Goal: Information Seeking & Learning: Learn about a topic

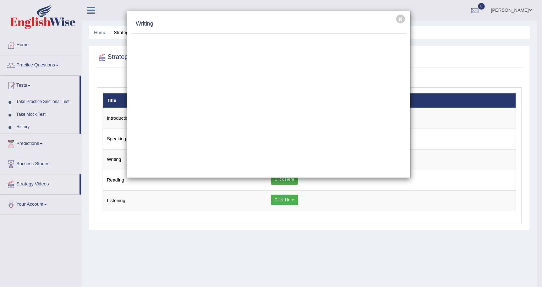
click at [32, 114] on div "× Writing" at bounding box center [271, 143] width 542 height 287
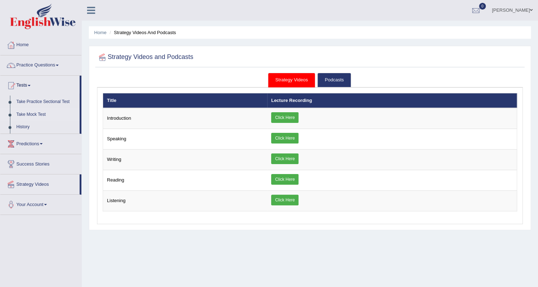
click at [31, 114] on link "Take Mock Test" at bounding box center [46, 114] width 66 height 13
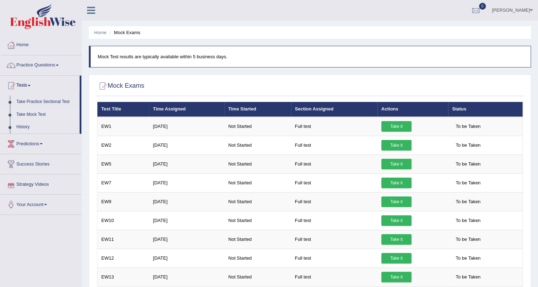
click at [37, 179] on link "Strategy Videos" at bounding box center [40, 183] width 81 height 18
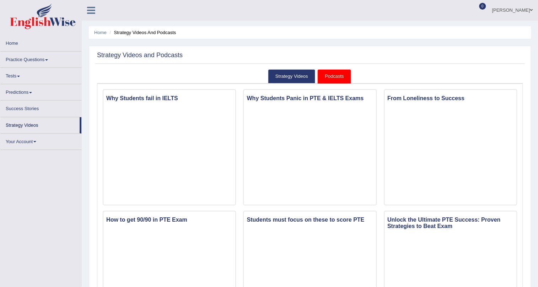
click at [43, 58] on link "Practice Questions" at bounding box center [40, 58] width 81 height 14
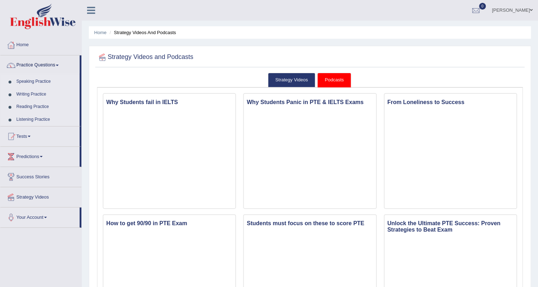
click at [32, 93] on link "Writing Practice" at bounding box center [46, 94] width 66 height 13
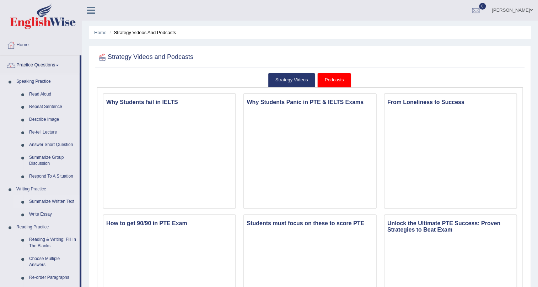
click at [36, 202] on link "Summarize Written Text" at bounding box center [53, 201] width 54 height 13
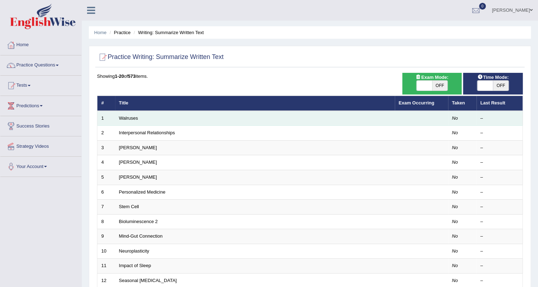
click at [369, 117] on td "Walruses" at bounding box center [255, 118] width 280 height 15
click at [127, 118] on link "Walruses" at bounding box center [128, 117] width 19 height 5
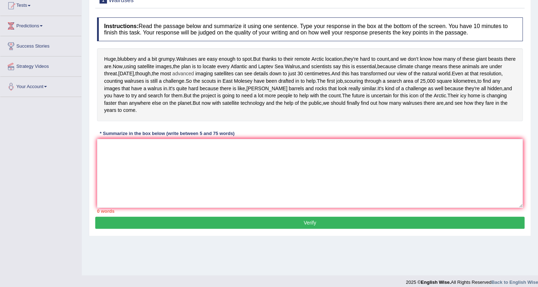
scroll to position [86, 0]
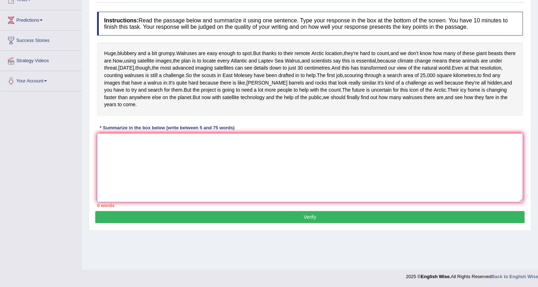
click at [161, 178] on textarea at bounding box center [309, 167] width 425 height 69
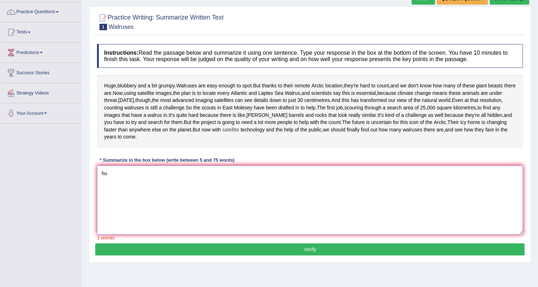
type textarea "h"
type textarea "H"
type textarea "m"
type textarea "n"
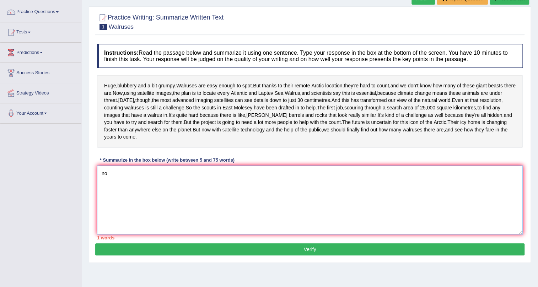
type textarea "n"
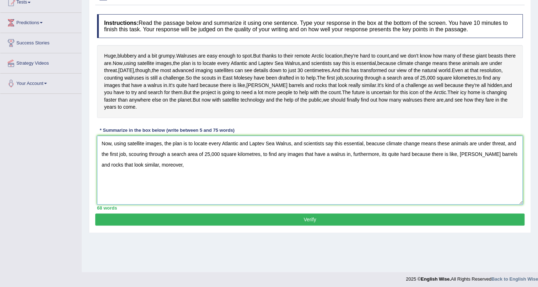
scroll to position [86, 0]
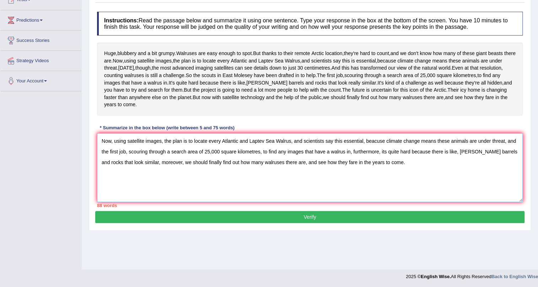
type textarea "Now, using satellite images, the plan is to locate every Atlantic and Laptev Se…"
click at [277, 223] on button "Verify" at bounding box center [309, 217] width 429 height 12
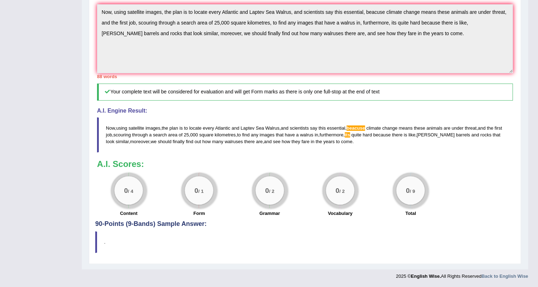
scroll to position [233, 0]
click at [137, 200] on div "0 / 4" at bounding box center [128, 190] width 28 height 28
click at [131, 202] on div "0 / 4" at bounding box center [128, 190] width 28 height 28
click at [107, 235] on blockquote "." at bounding box center [304, 242] width 419 height 22
click at [148, 222] on h4 "90-Points (9-Bands) Sample Answer:" at bounding box center [304, 58] width 419 height 340
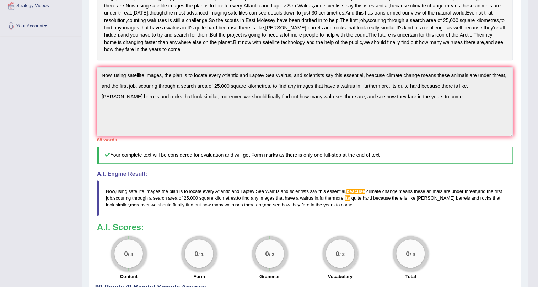
scroll to position [136, 0]
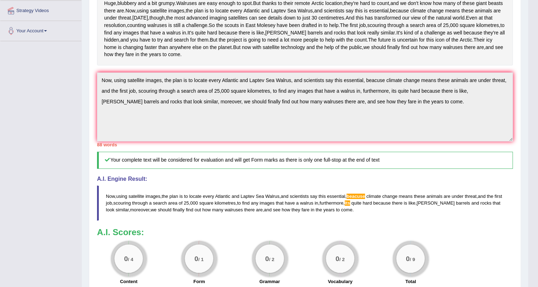
click at [430, 221] on blockquote "Now , using satellite images , the plan is to locate every Atlantic and Laptev …" at bounding box center [305, 202] width 416 height 35
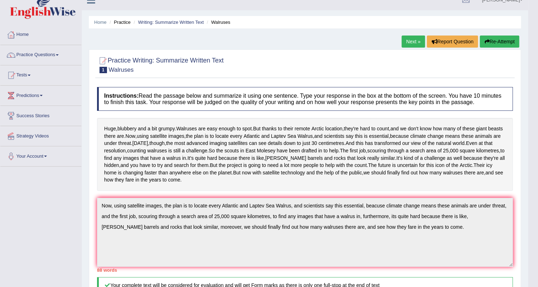
scroll to position [0, 0]
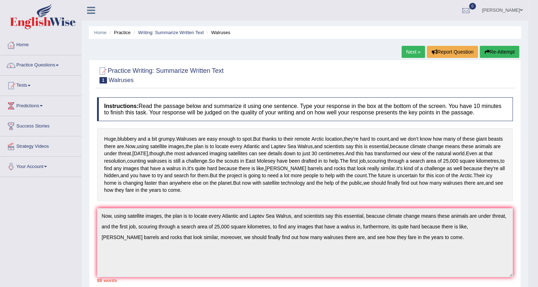
click at [412, 55] on link "Next »" at bounding box center [412, 52] width 23 height 12
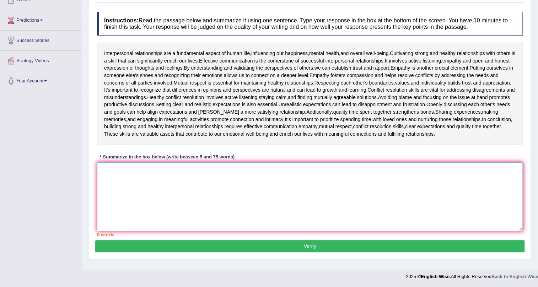
click at [302, 189] on textarea at bounding box center [309, 196] width 425 height 69
type textarea "i"
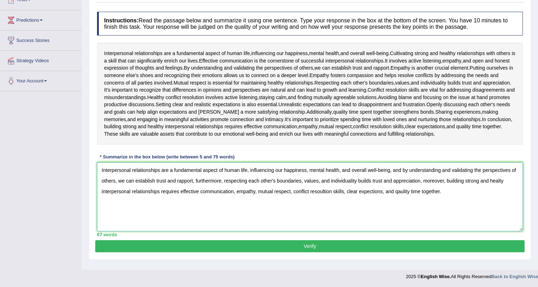
type textarea "Interpersonal relationships are a fundamental aspect of human life, influencing…"
click at [281, 239] on div "Instructions: Read the passage below and summarize it using one sentence. Type …" at bounding box center [309, 124] width 429 height 232
click at [281, 240] on button "Verify" at bounding box center [309, 246] width 429 height 12
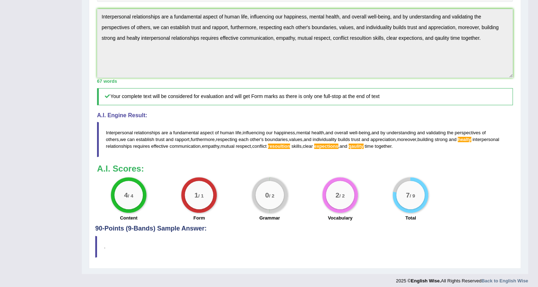
scroll to position [240, 0]
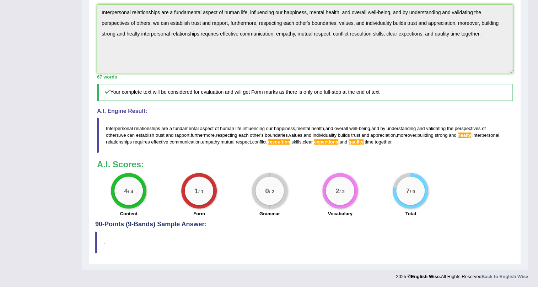
click at [184, 227] on h4 "90-Points (9-Bands) Sample Answer:" at bounding box center [304, 40] width 419 height 376
click at [191, 224] on h4 "90-Points (9-Bands) Sample Answer:" at bounding box center [304, 40] width 419 height 376
drag, startPoint x: 95, startPoint y: 239, endPoint x: 158, endPoint y: 238, distance: 62.9
click at [158, 238] on blockquote "." at bounding box center [304, 243] width 419 height 22
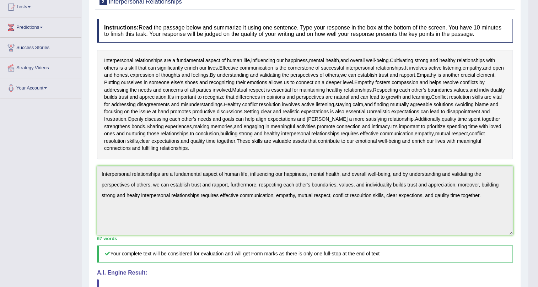
scroll to position [0, 0]
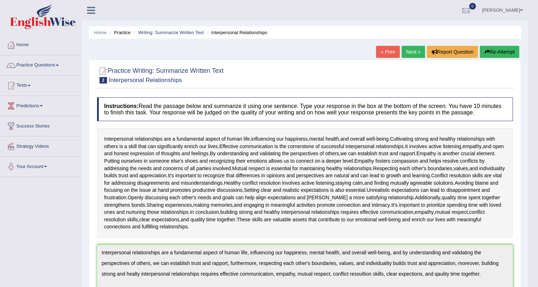
click at [376, 53] on link "« Prev" at bounding box center [387, 52] width 23 height 12
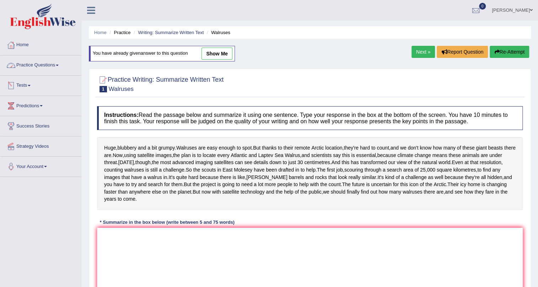
click at [59, 65] on span at bounding box center [57, 65] width 3 height 1
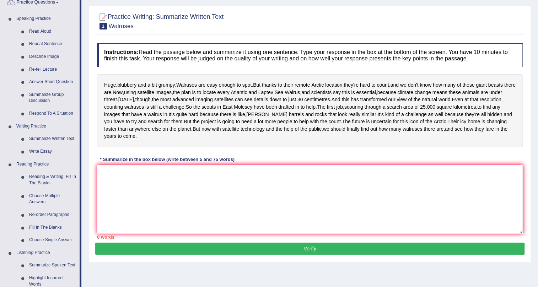
scroll to position [64, 0]
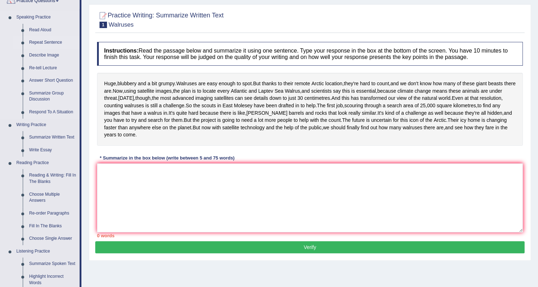
click at [51, 42] on link "Repeat Sentence" at bounding box center [53, 42] width 54 height 13
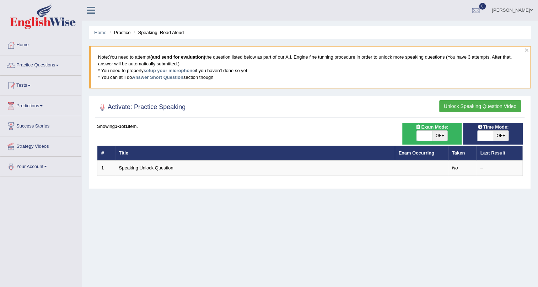
click at [427, 139] on span at bounding box center [424, 136] width 16 height 10
click at [436, 134] on span "OFF" at bounding box center [440, 136] width 16 height 10
checkbox input "true"
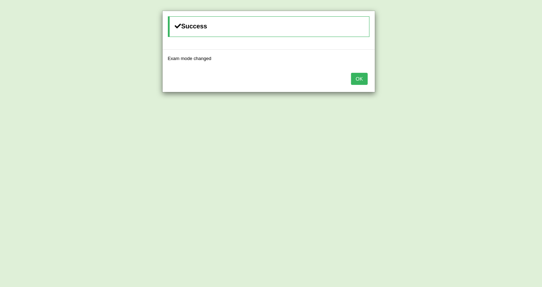
click at [360, 80] on button "OK" at bounding box center [359, 79] width 16 height 12
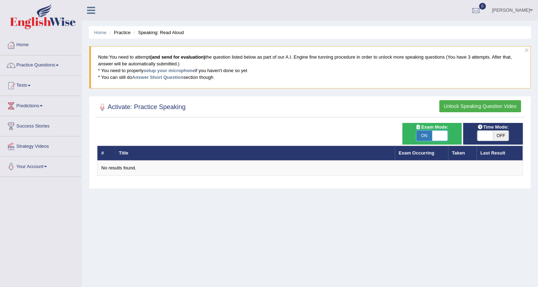
click at [439, 137] on span at bounding box center [440, 136] width 16 height 10
checkbox input "false"
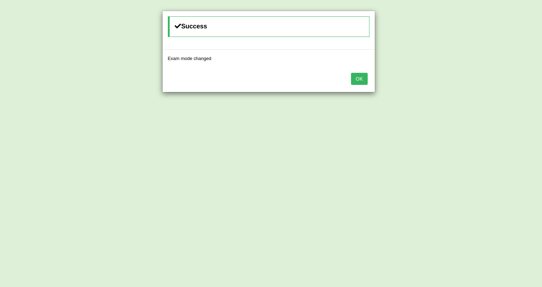
click at [367, 77] on button "OK" at bounding box center [359, 79] width 16 height 12
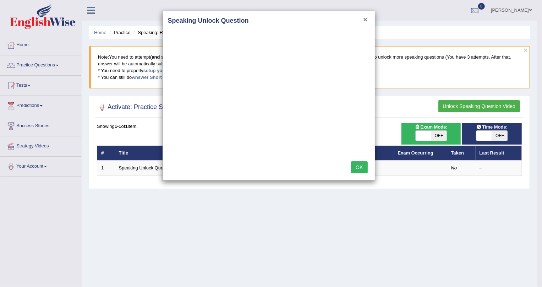
click at [367, 17] on button "×" at bounding box center [365, 19] width 4 height 7
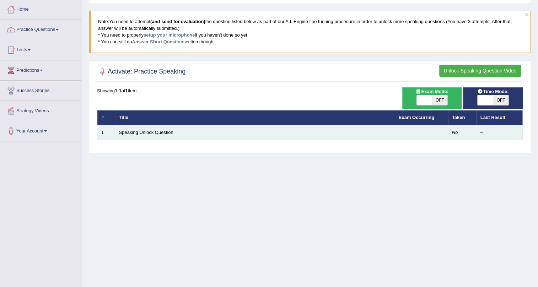
scroll to position [21, 0]
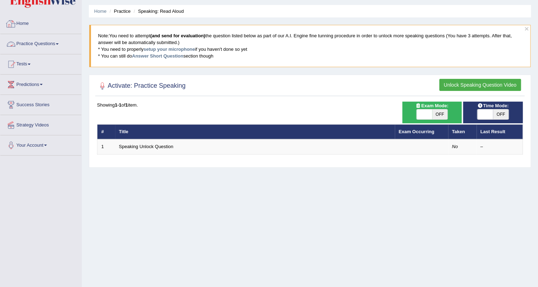
click at [47, 44] on link "Practice Questions" at bounding box center [40, 43] width 81 height 18
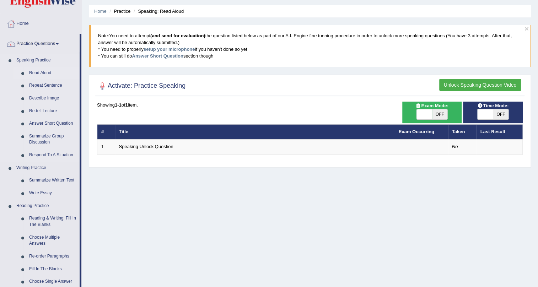
click at [32, 71] on link "Read Aloud" at bounding box center [53, 73] width 54 height 13
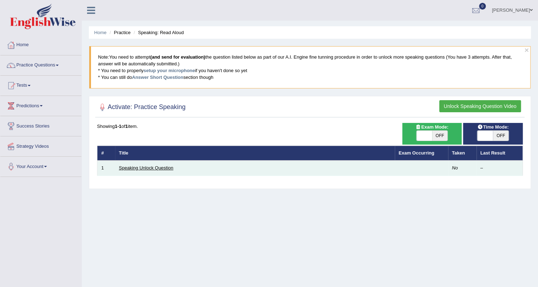
click at [141, 168] on link "Speaking Unlock Question" at bounding box center [146, 167] width 54 height 5
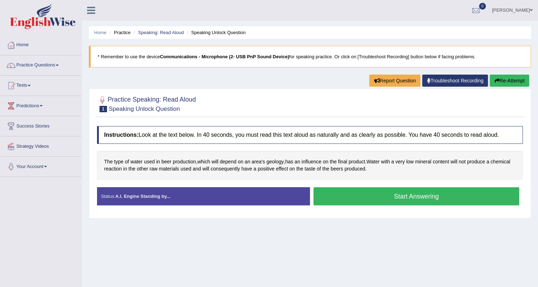
click at [370, 199] on button "Start Answering" at bounding box center [416, 196] width 206 height 18
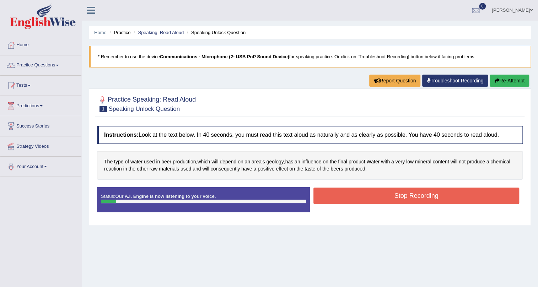
click at [329, 194] on button "Stop Recording" at bounding box center [416, 196] width 206 height 16
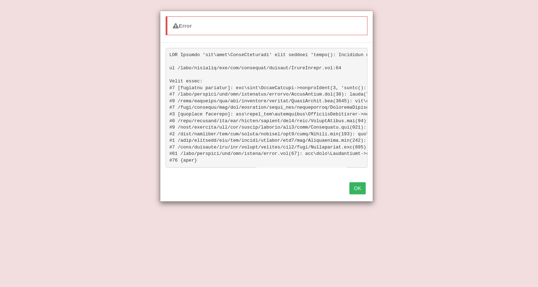
scroll to position [105, 0]
click at [358, 194] on button "OK" at bounding box center [357, 188] width 16 height 12
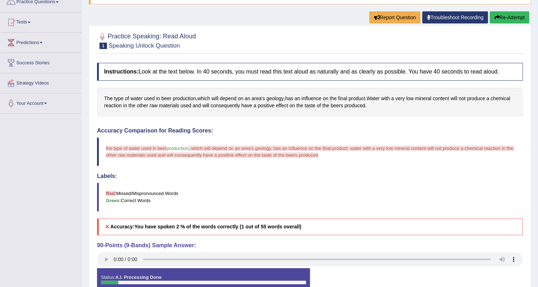
scroll to position [0, 0]
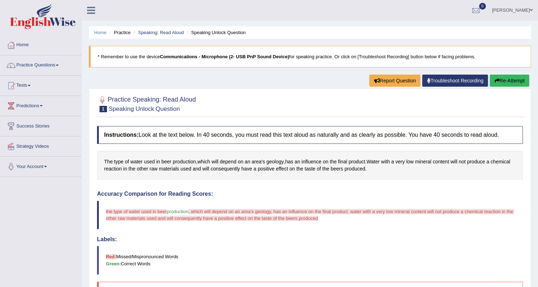
click at [501, 84] on button "Re-Attempt" at bounding box center [508, 81] width 39 height 12
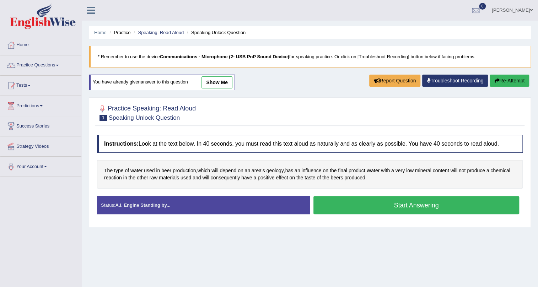
click at [345, 205] on button "Start Answering" at bounding box center [416, 205] width 206 height 18
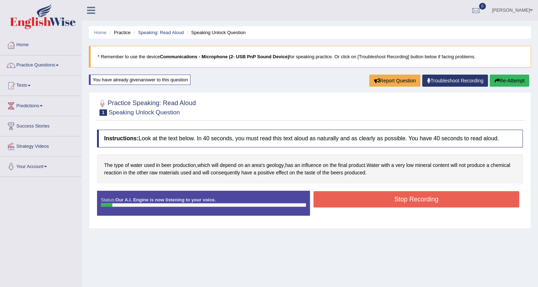
click at [384, 196] on button "Stop Recording" at bounding box center [416, 199] width 206 height 16
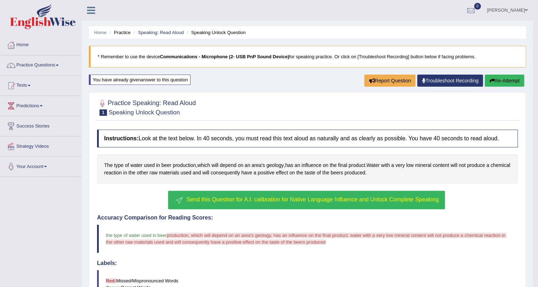
click at [220, 199] on span "Send this Question for A.I. calibration for Native Language Influence and Unloc…" at bounding box center [312, 199] width 252 height 6
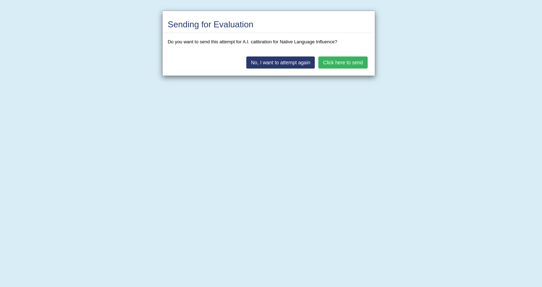
click at [362, 61] on button "Click here to send" at bounding box center [343, 62] width 49 height 12
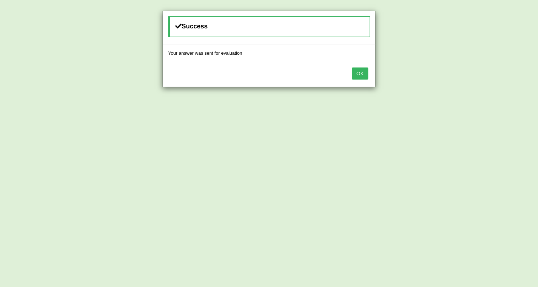
click at [359, 74] on button "OK" at bounding box center [360, 73] width 16 height 12
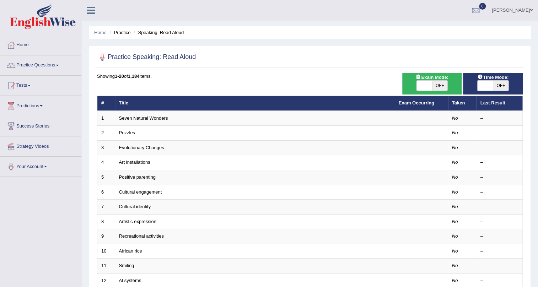
click at [523, 6] on link "[PERSON_NAME]" at bounding box center [511, 9] width 51 height 18
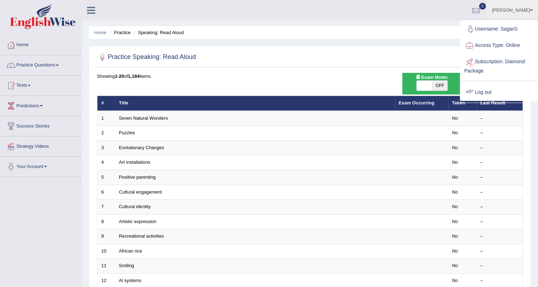
click at [483, 91] on link "Log out" at bounding box center [498, 92] width 77 height 16
